Goal: Information Seeking & Learning: Learn about a topic

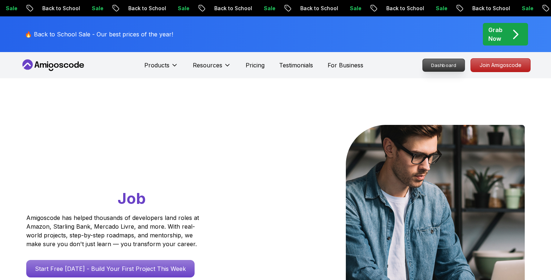
click at [446, 69] on p "Dashboard" at bounding box center [444, 65] width 42 height 12
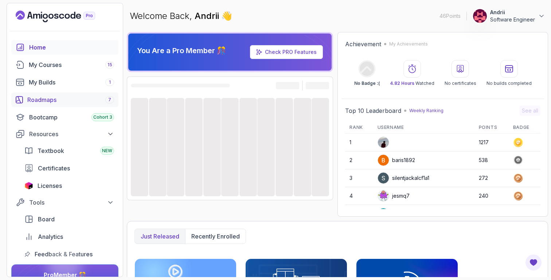
click at [67, 100] on div "Roadmaps 7" at bounding box center [70, 100] width 87 height 9
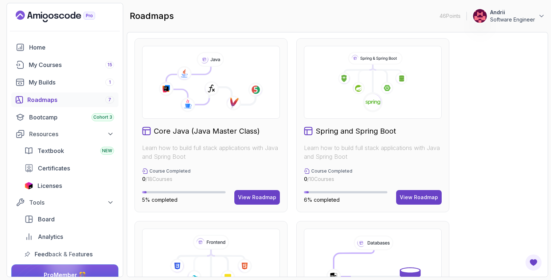
scroll to position [184, 0]
click at [420, 202] on div "View Roadmap" at bounding box center [419, 198] width 38 height 7
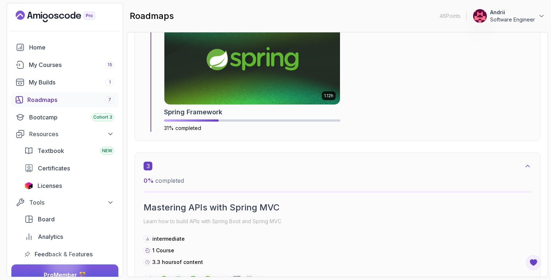
scroll to position [599, 0]
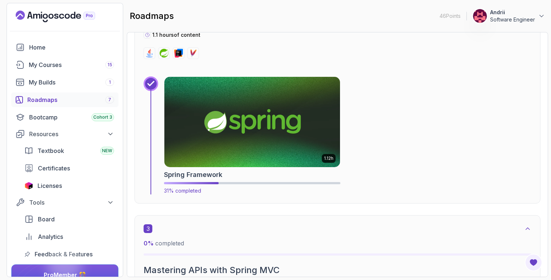
click at [287, 117] on img at bounding box center [252, 122] width 184 height 95
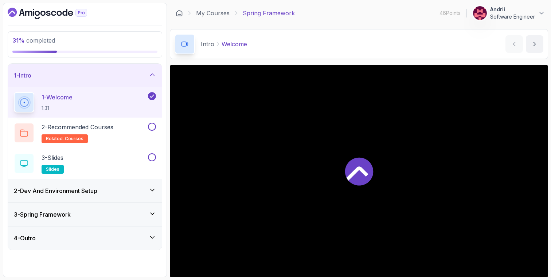
click at [130, 197] on div "2 - Dev And Environment Setup" at bounding box center [85, 190] width 154 height 23
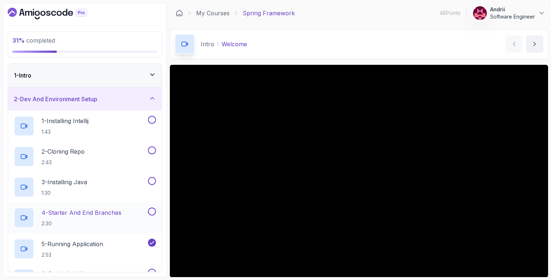
scroll to position [69, 0]
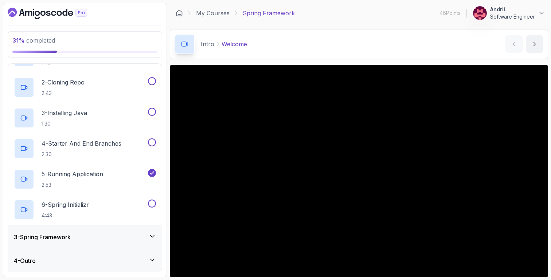
click at [119, 233] on div "3 - Spring Framework" at bounding box center [85, 237] width 142 height 9
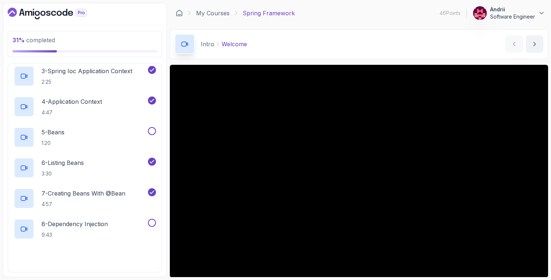
scroll to position [135, 0]
click at [124, 203] on p "4:57" at bounding box center [84, 203] width 84 height 7
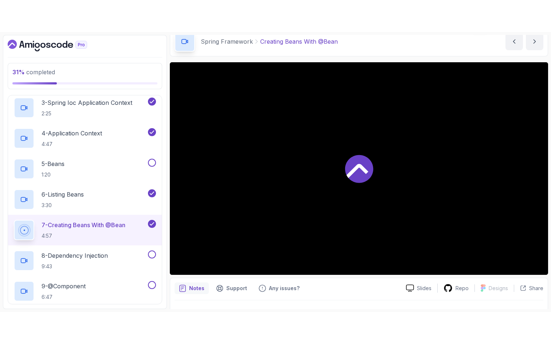
scroll to position [51, 0]
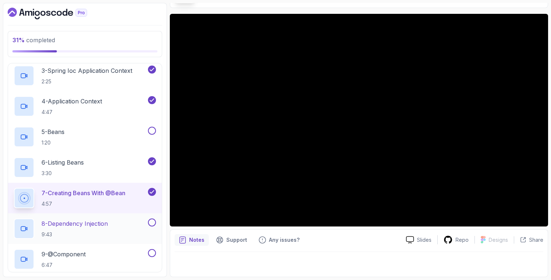
click at [112, 229] on div "8 - Dependency Injection 9:43" at bounding box center [80, 229] width 133 height 20
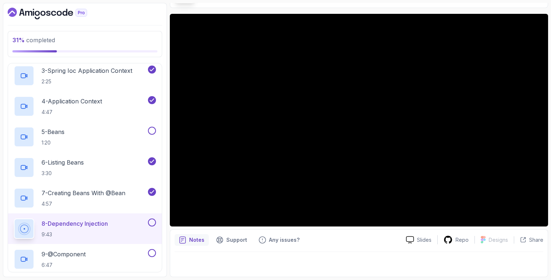
click at [379, 237] on div "Notes Support Any issues?" at bounding box center [288, 240] width 226 height 12
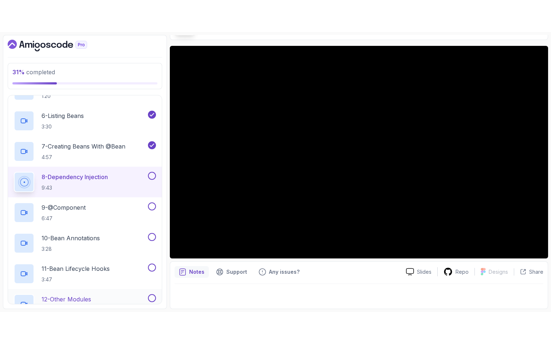
scroll to position [200, 0]
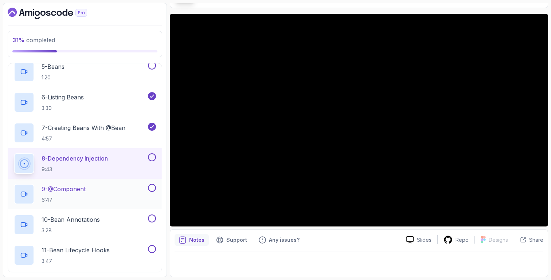
click at [114, 189] on div "9 - @Component 6:47" at bounding box center [80, 194] width 133 height 20
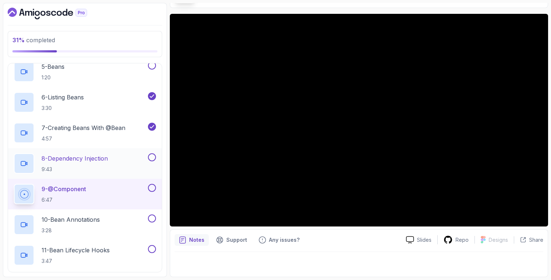
click at [100, 170] on p "9:43" at bounding box center [75, 169] width 66 height 7
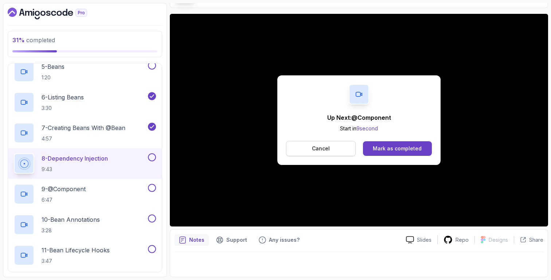
click at [346, 147] on button "Cancel" at bounding box center [321, 148] width 70 height 15
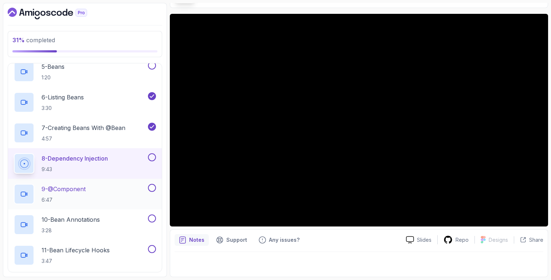
click at [128, 195] on div "9 - @Component 6:47" at bounding box center [80, 194] width 133 height 20
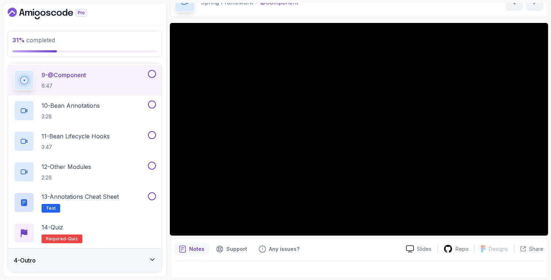
scroll to position [43, 0]
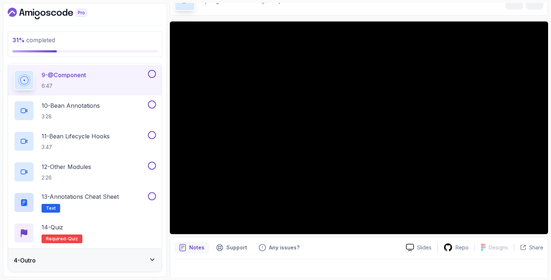
click at [119, 255] on div "4 - Outro" at bounding box center [85, 260] width 154 height 23
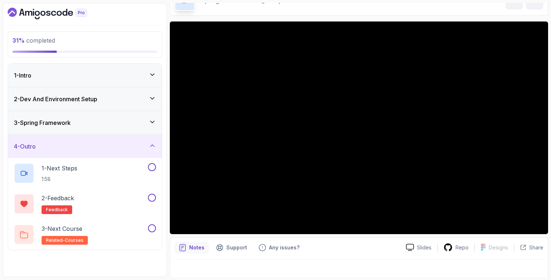
scroll to position [0, 0]
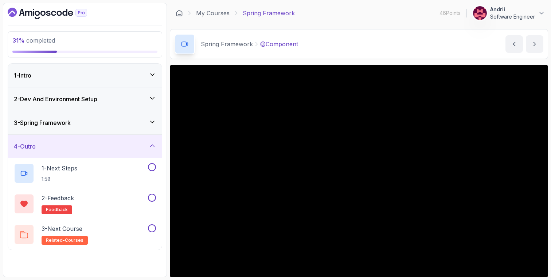
click at [144, 130] on div "3 - Spring Framework" at bounding box center [85, 122] width 154 height 23
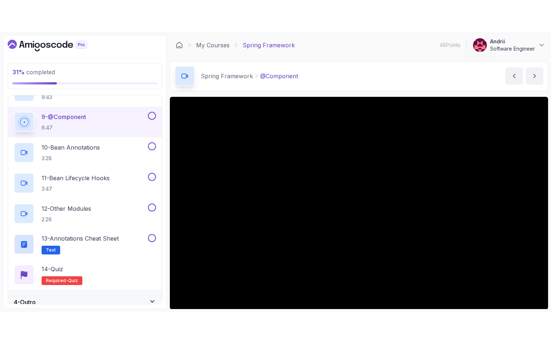
scroll to position [309, 0]
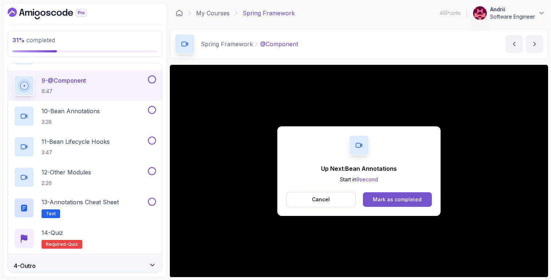
click at [404, 205] on button "Mark as completed" at bounding box center [397, 199] width 69 height 15
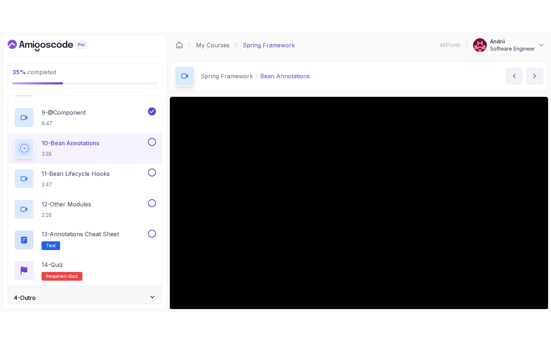
scroll to position [20, 0]
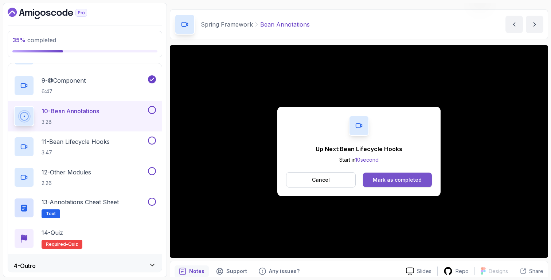
click at [401, 180] on div "Mark as completed" at bounding box center [397, 179] width 49 height 7
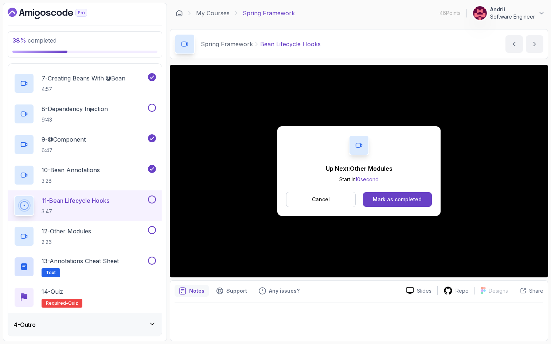
scroll to position [309, 0]
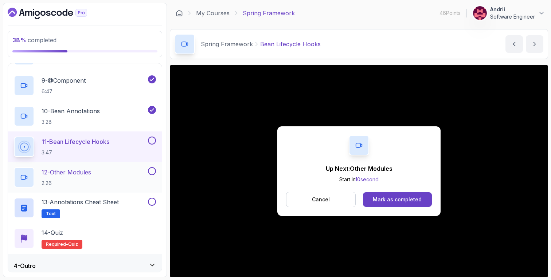
click at [76, 176] on p "12 - Other Modules" at bounding box center [67, 172] width 50 height 9
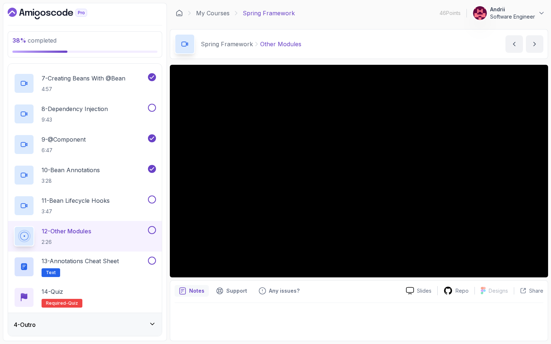
scroll to position [309, 0]
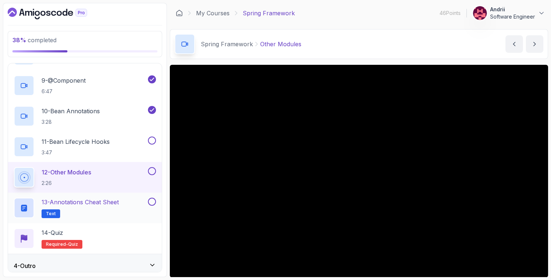
click at [88, 202] on p "13 - Annotations Cheat Sheet" at bounding box center [80, 202] width 77 height 9
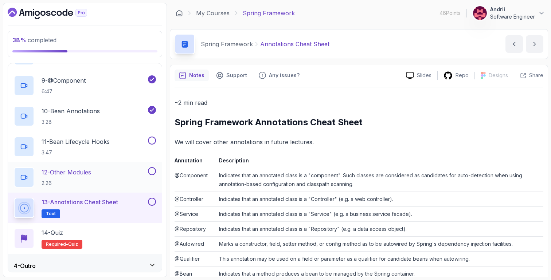
click at [88, 182] on p "2:26" at bounding box center [67, 183] width 50 height 7
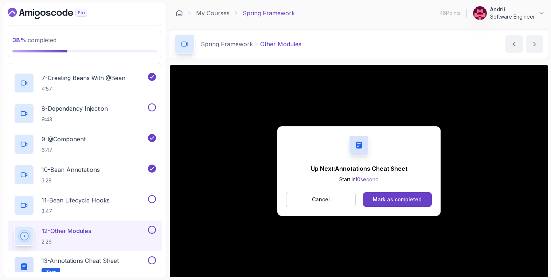
scroll to position [309, 0]
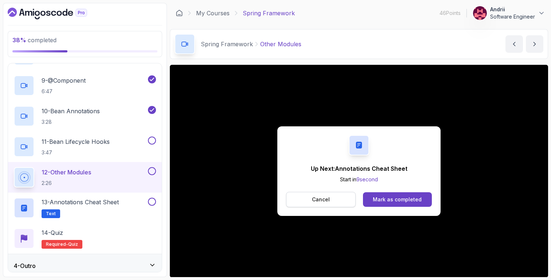
click at [327, 203] on button "Cancel" at bounding box center [321, 199] width 70 height 15
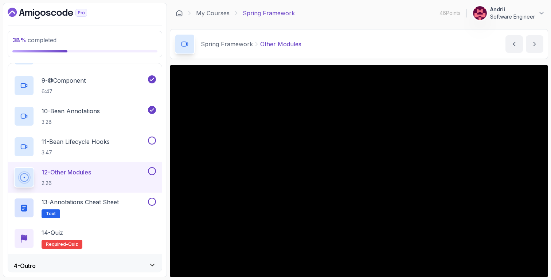
scroll to position [28, 0]
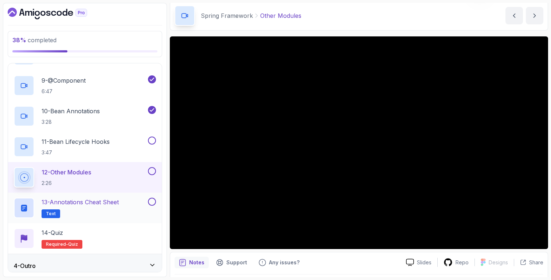
click at [109, 209] on h2 "13 - Annotations Cheat Sheet Text" at bounding box center [80, 208] width 77 height 20
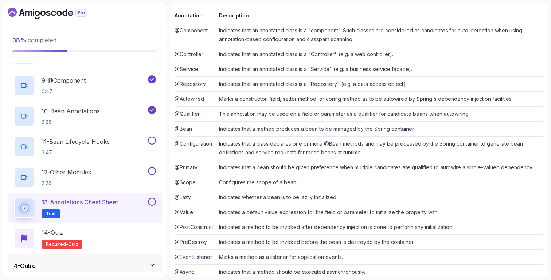
scroll to position [162, 0]
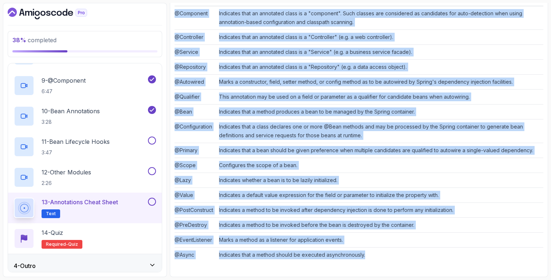
drag, startPoint x: 172, startPoint y: 45, endPoint x: 370, endPoint y: 254, distance: 288.3
click at [370, 254] on div "Notes Support Any issues? Slides Repo Designs Design not available Share ~2 min…" at bounding box center [359, 90] width 378 height 375
copy div "Annotation Description @Component Indicates that an annotated class is a "compo…"
click at [105, 237] on div "14 - Quiz Required- quiz" at bounding box center [85, 239] width 142 height 20
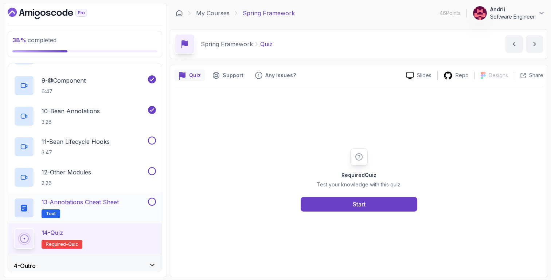
scroll to position [314, 0]
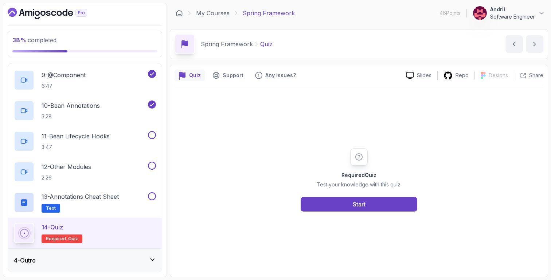
click at [138, 257] on div "4 - Outro" at bounding box center [85, 260] width 142 height 9
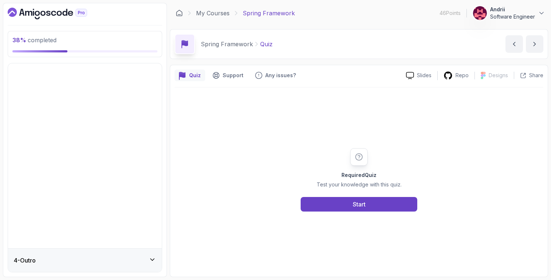
scroll to position [0, 0]
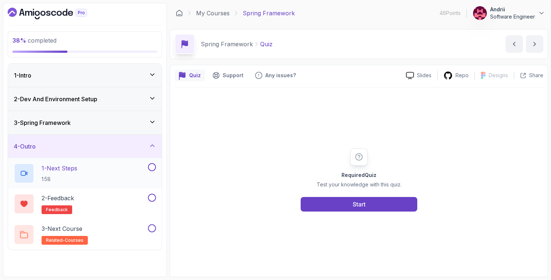
click at [104, 176] on div "1 - Next Steps 1:58" at bounding box center [80, 173] width 133 height 20
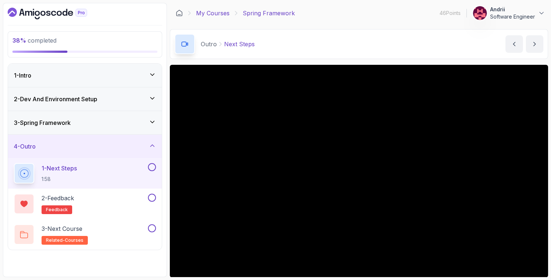
click at [216, 13] on link "My Courses" at bounding box center [213, 13] width 34 height 9
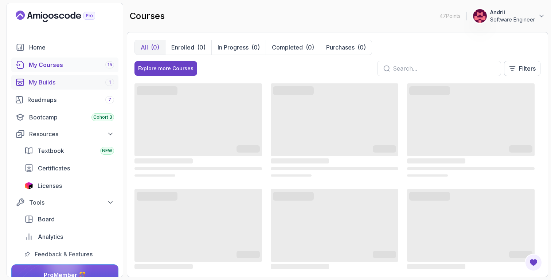
click at [93, 82] on div "My Builds 1" at bounding box center [71, 82] width 85 height 9
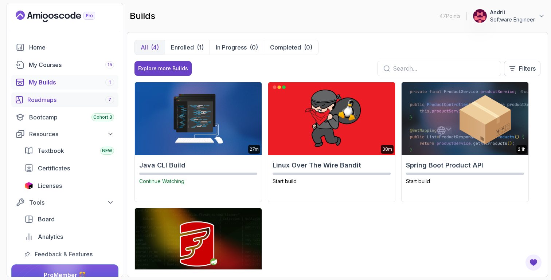
click at [96, 100] on div "Roadmaps 7" at bounding box center [70, 100] width 87 height 9
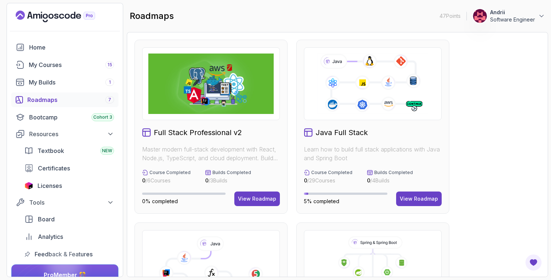
scroll to position [159, 0]
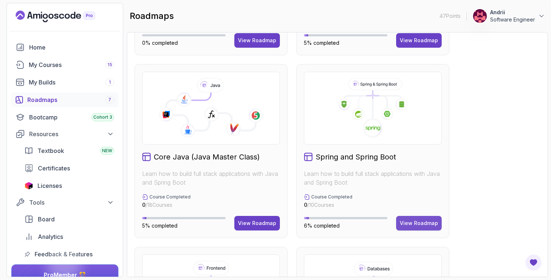
click at [435, 223] on div "View Roadmap" at bounding box center [419, 223] width 38 height 7
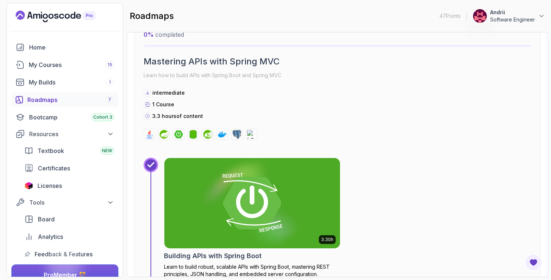
scroll to position [808, 0]
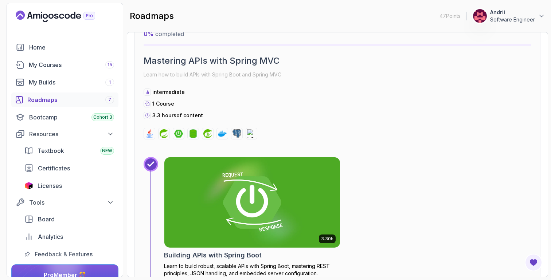
click at [250, 185] on img at bounding box center [252, 202] width 176 height 90
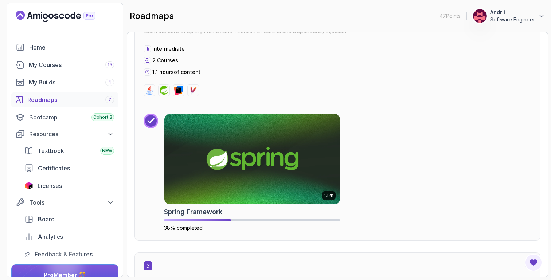
scroll to position [587, 0]
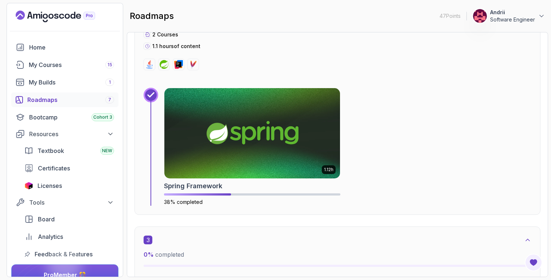
click at [239, 134] on img at bounding box center [252, 133] width 176 height 90
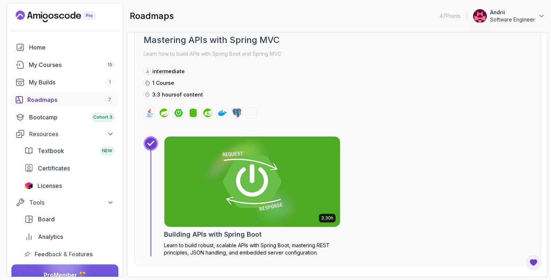
scroll to position [842, 0]
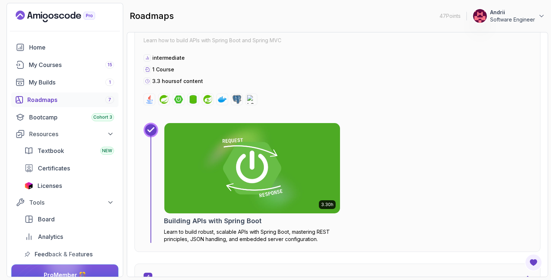
click at [256, 133] on img at bounding box center [252, 168] width 176 height 90
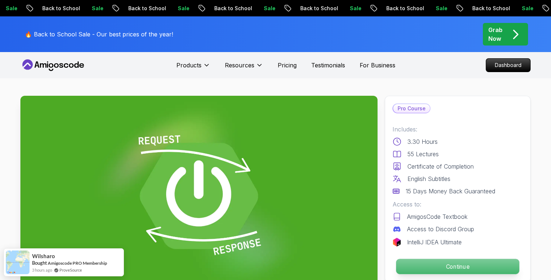
click at [425, 262] on p "Continue" at bounding box center [457, 266] width 123 height 15
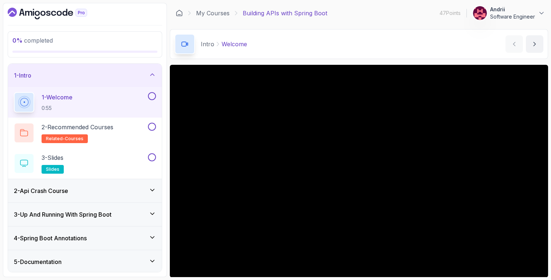
click at [120, 187] on div "2 - Api Crash Course" at bounding box center [85, 191] width 142 height 9
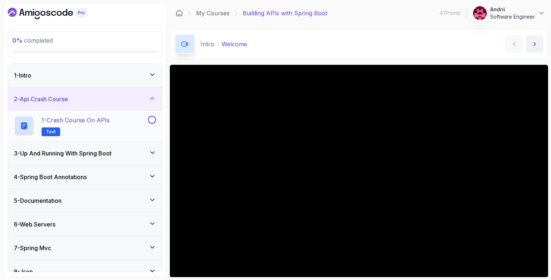
click at [105, 129] on h2 "1 - Crash Course on APIs Text" at bounding box center [76, 126] width 68 height 20
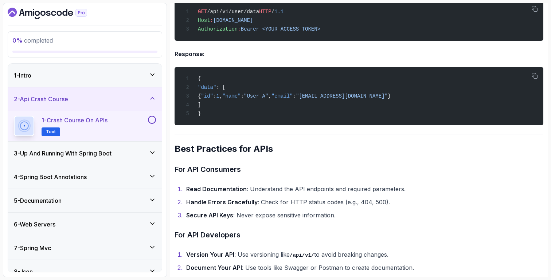
scroll to position [1452, 0]
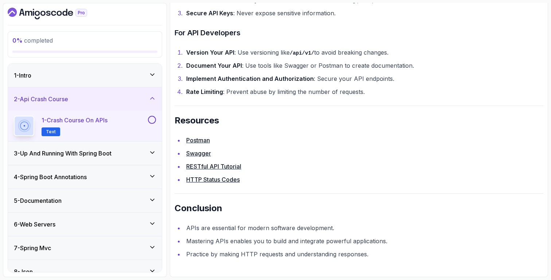
click at [50, 79] on div "1 - Intro" at bounding box center [85, 75] width 142 height 9
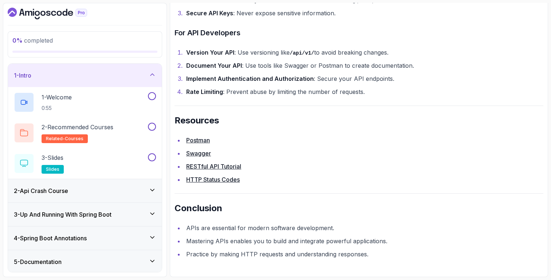
click at [90, 187] on div "2 - Api Crash Course" at bounding box center [85, 191] width 142 height 9
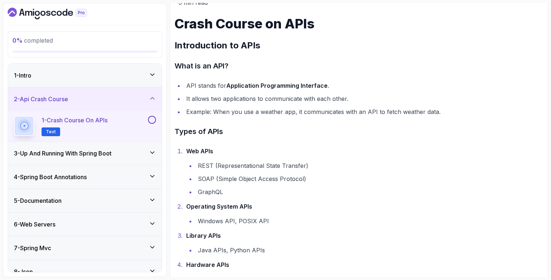
scroll to position [55, 0]
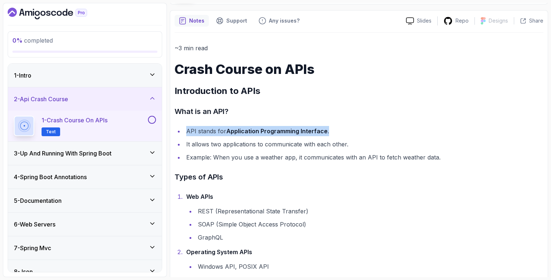
drag, startPoint x: 184, startPoint y: 131, endPoint x: 327, endPoint y: 132, distance: 142.9
click at [327, 132] on li "API stands for Application Programming Interface ." at bounding box center [363, 131] width 359 height 10
click at [272, 178] on h3 "Types of APIs" at bounding box center [359, 177] width 369 height 12
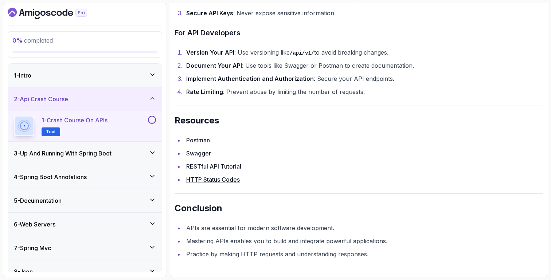
scroll to position [1452, 0]
click at [123, 159] on div "3 - Up And Running With Spring Boot" at bounding box center [85, 153] width 154 height 23
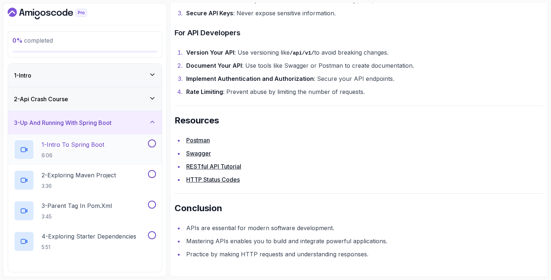
click at [121, 156] on div "1 - Intro To Spring Boot 6:06" at bounding box center [80, 150] width 133 height 20
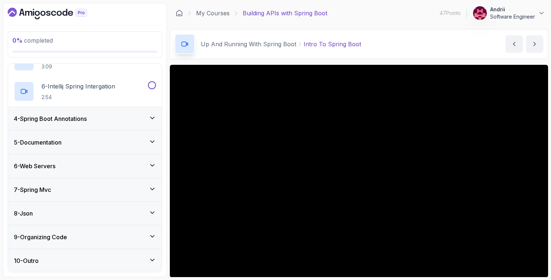
click at [118, 125] on div "4 - Spring Boot Annotations" at bounding box center [85, 118] width 154 height 23
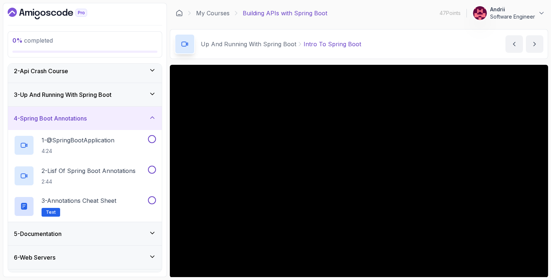
click at [110, 231] on div "5 - Documentation" at bounding box center [85, 234] width 142 height 9
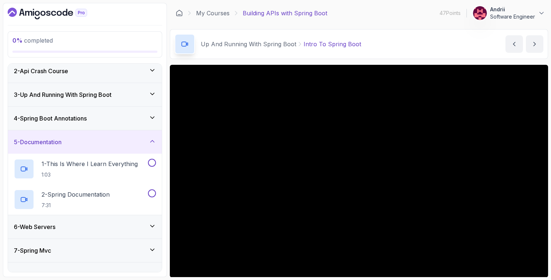
click at [110, 231] on div "6 - Web Servers" at bounding box center [85, 227] width 142 height 9
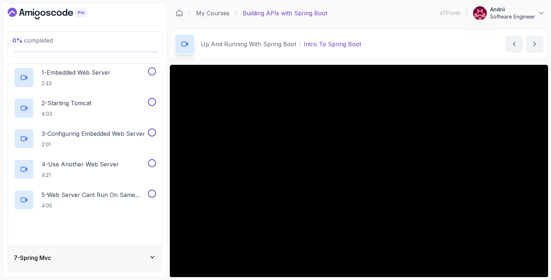
scroll to position [211, 0]
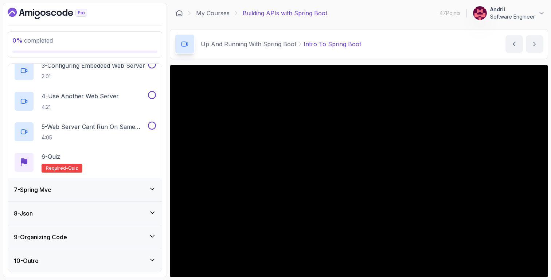
click at [124, 189] on div "7 - Spring Mvc" at bounding box center [85, 190] width 142 height 9
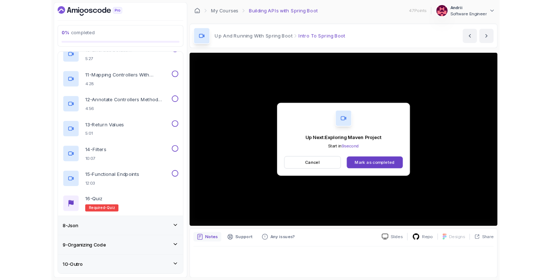
scroll to position [518, 0]
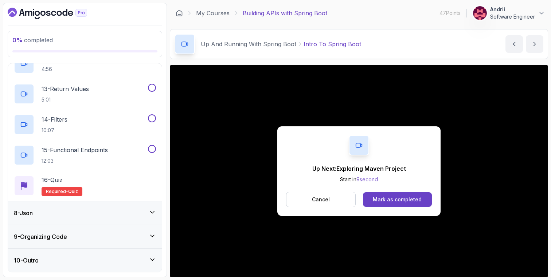
click at [402, 183] on div "Up Next: Exploring Maven Project Start in 9 second Cancel Mark as completed" at bounding box center [358, 171] width 163 height 90
click at [401, 202] on div "Mark as completed" at bounding box center [397, 199] width 49 height 7
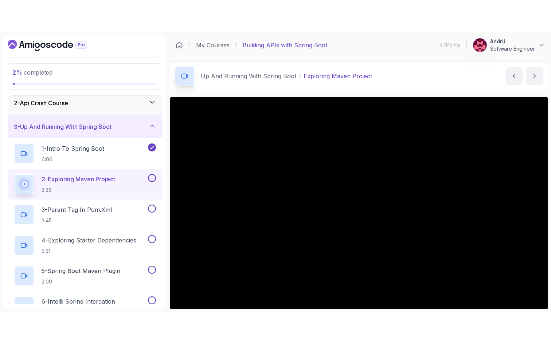
scroll to position [51, 0]
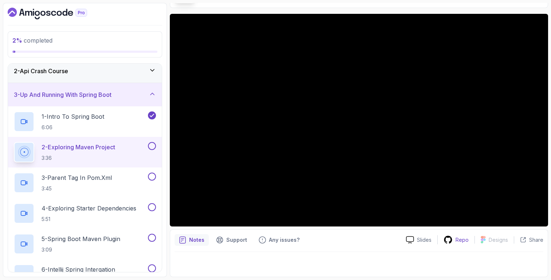
click at [463, 243] on p "Repo" at bounding box center [462, 240] width 13 height 7
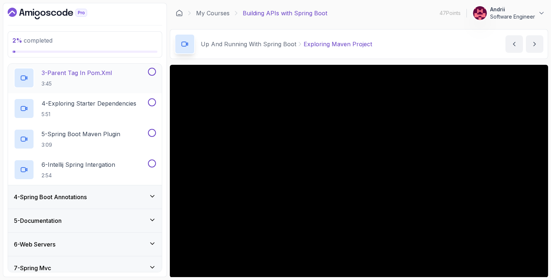
scroll to position [143, 0]
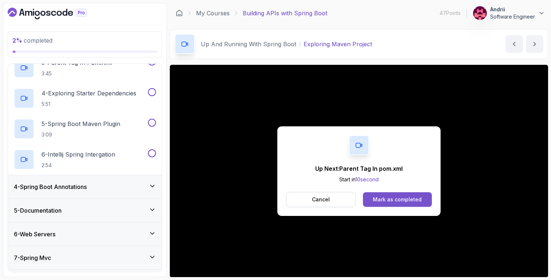
click at [397, 198] on div "Mark as completed" at bounding box center [397, 199] width 49 height 7
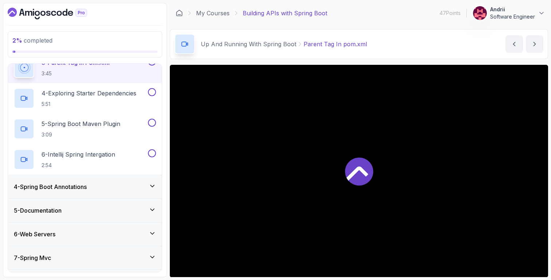
scroll to position [138, 0]
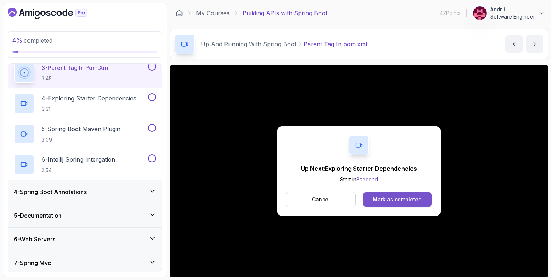
click at [421, 203] on button "Mark as completed" at bounding box center [397, 199] width 69 height 15
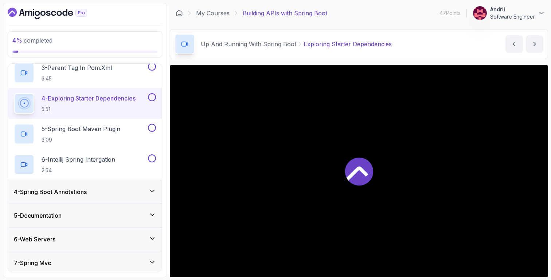
scroll to position [143, 0]
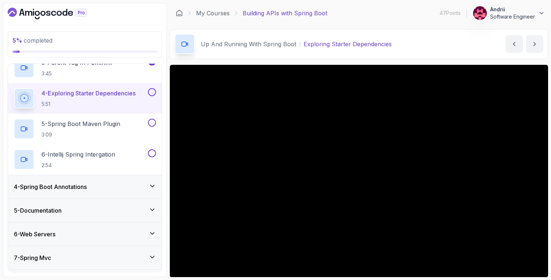
click at [418, 32] on div "Up And Running With Spring Boot Exploring Starter Dependencies Exploring Starte…" at bounding box center [359, 44] width 378 height 30
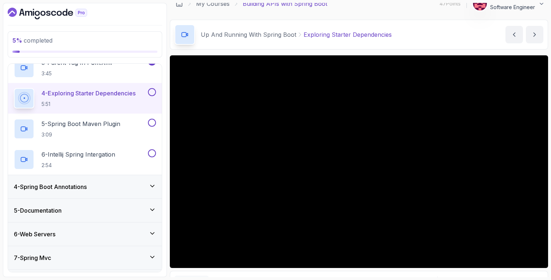
scroll to position [0, 0]
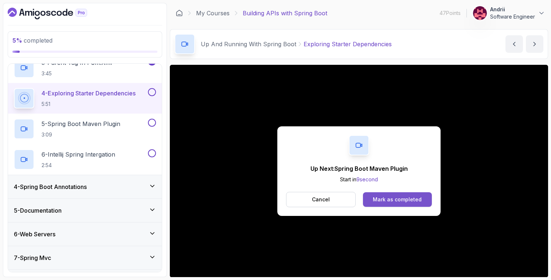
click at [392, 202] on div "Mark as completed" at bounding box center [397, 199] width 49 height 7
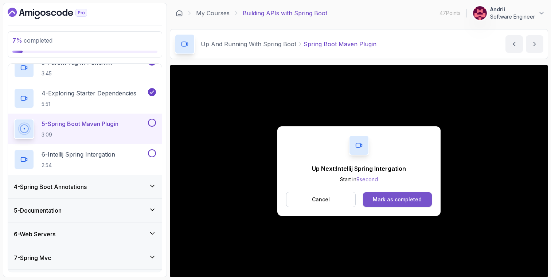
click at [425, 198] on button "Mark as completed" at bounding box center [397, 199] width 69 height 15
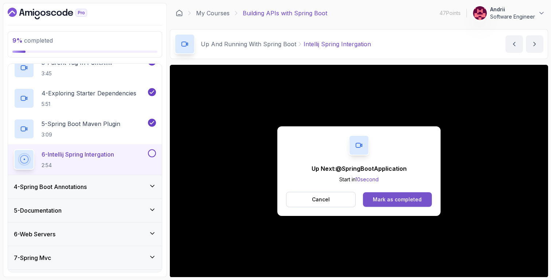
click at [398, 195] on button "Mark as completed" at bounding box center [397, 199] width 69 height 15
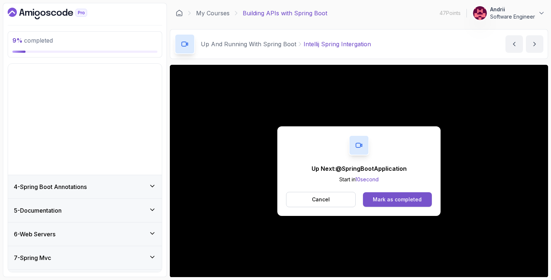
scroll to position [28, 0]
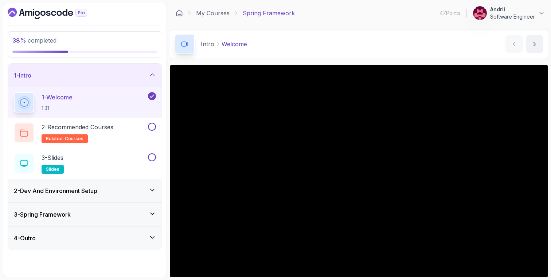
click at [52, 239] on div "4 - Outro" at bounding box center [85, 238] width 142 height 9
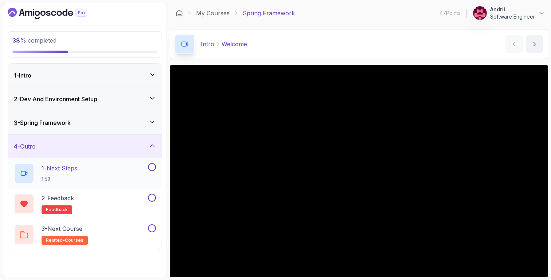
click at [87, 187] on div "1 - Next Steps 1:58" at bounding box center [85, 173] width 154 height 31
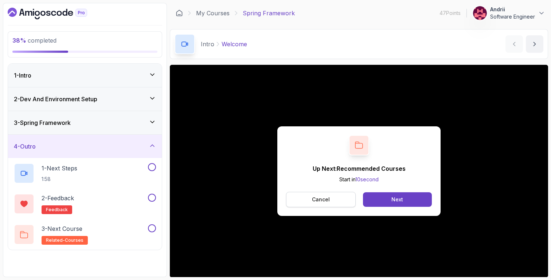
click at [344, 198] on button "Cancel" at bounding box center [321, 199] width 70 height 15
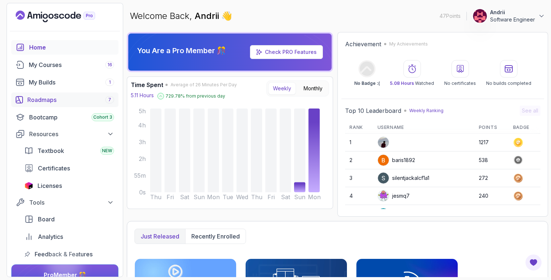
click at [85, 99] on div "Roadmaps 7" at bounding box center [70, 100] width 87 height 9
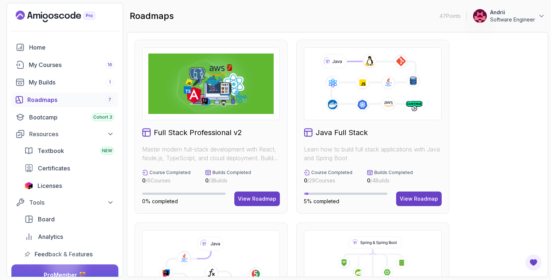
scroll to position [120, 0]
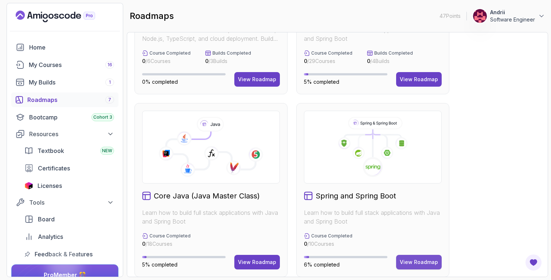
click at [428, 262] on div "View Roadmap" at bounding box center [419, 262] width 38 height 7
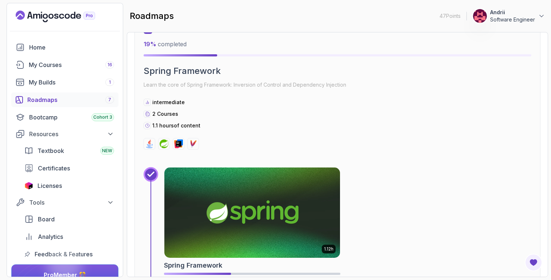
scroll to position [508, 0]
click at [283, 181] on img at bounding box center [252, 212] width 176 height 90
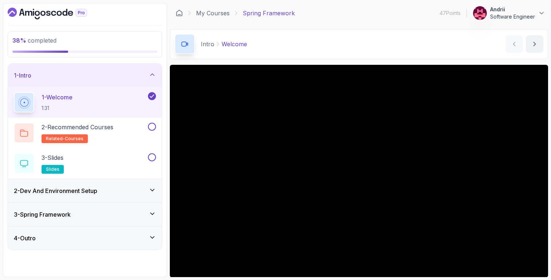
click at [118, 236] on div "4 - Outro" at bounding box center [85, 238] width 142 height 9
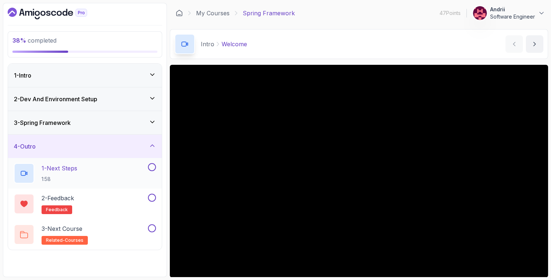
click at [109, 183] on div "1 - Next Steps 1:58" at bounding box center [80, 173] width 133 height 20
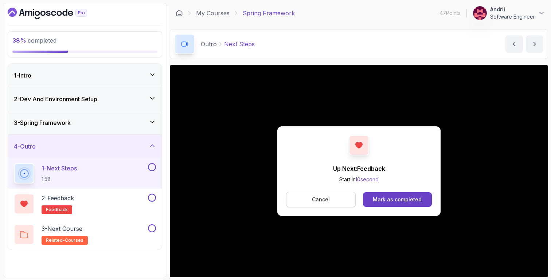
click at [332, 199] on button "Cancel" at bounding box center [321, 199] width 70 height 15
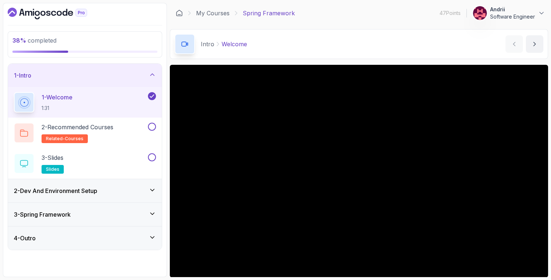
click at [92, 234] on div "4 - Outro" at bounding box center [85, 238] width 142 height 9
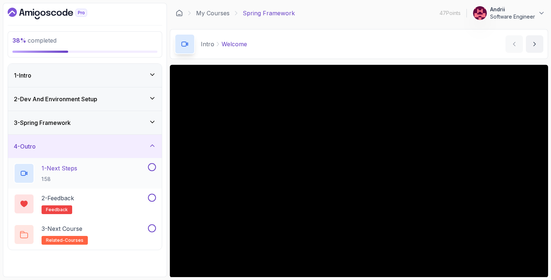
click at [105, 182] on div "1 - Next Steps 1:58" at bounding box center [80, 173] width 133 height 20
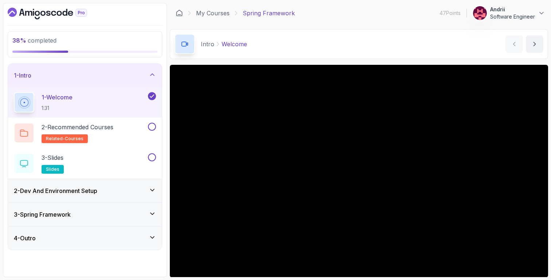
click at [105, 243] on div "4 - Outro" at bounding box center [85, 238] width 154 height 23
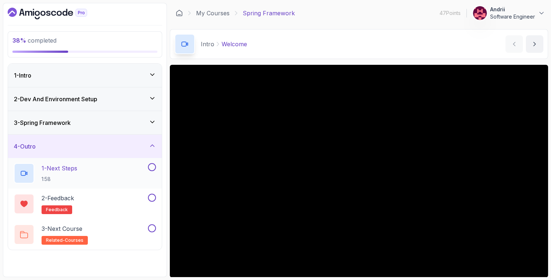
click at [101, 170] on div "1 - Next Steps 1:58" at bounding box center [80, 173] width 133 height 20
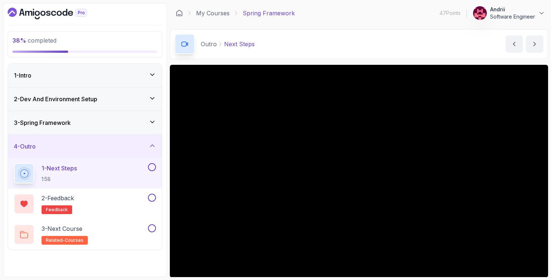
drag, startPoint x: 286, startPoint y: 277, endPoint x: 304, endPoint y: 277, distance: 17.9
click at [304, 268] on section "38 % completed 1 - Intro 2 - Dev And Environment Setup 3 - Spring Framework 4 -…" at bounding box center [275, 140] width 551 height 280
